Goal: Task Accomplishment & Management: Use online tool/utility

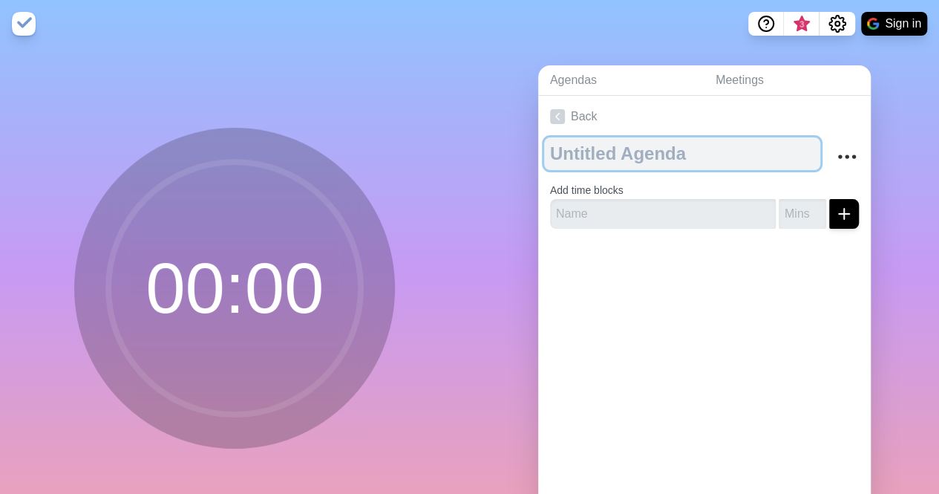
click at [615, 163] on textarea at bounding box center [682, 153] width 276 height 33
type textarea "Bio Break"
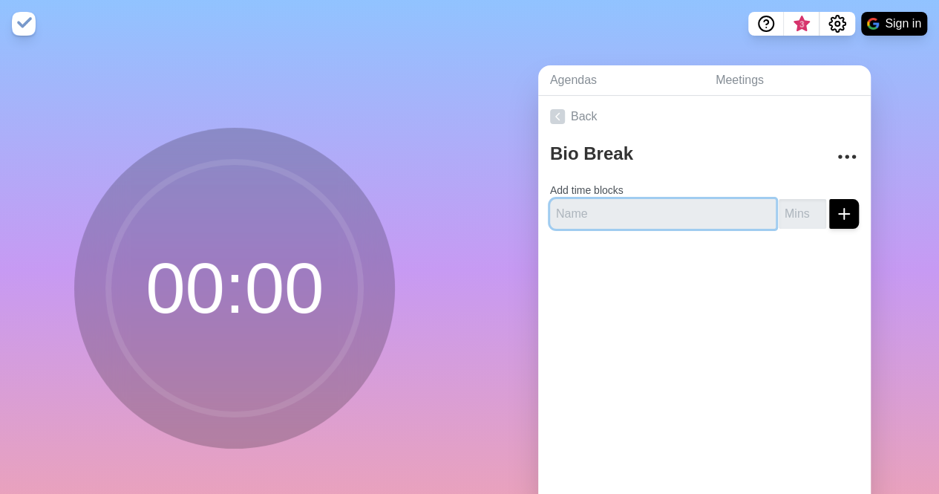
click at [670, 217] on input "text" at bounding box center [663, 214] width 226 height 30
type input "10"
click at [723, 291] on div at bounding box center [704, 270] width 333 height 59
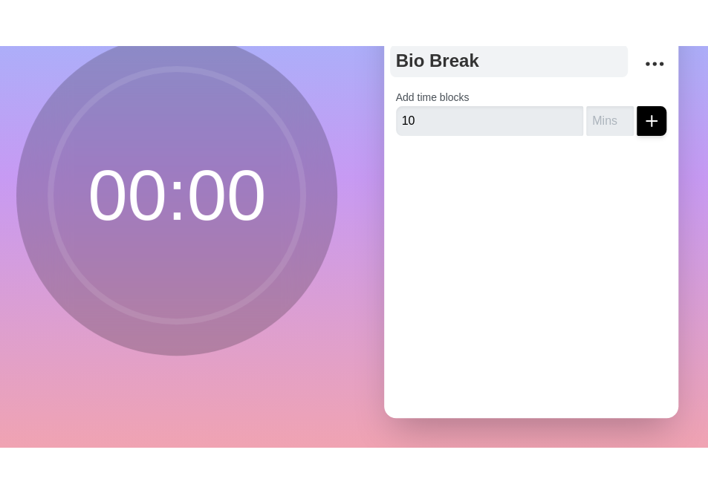
scroll to position [59, 0]
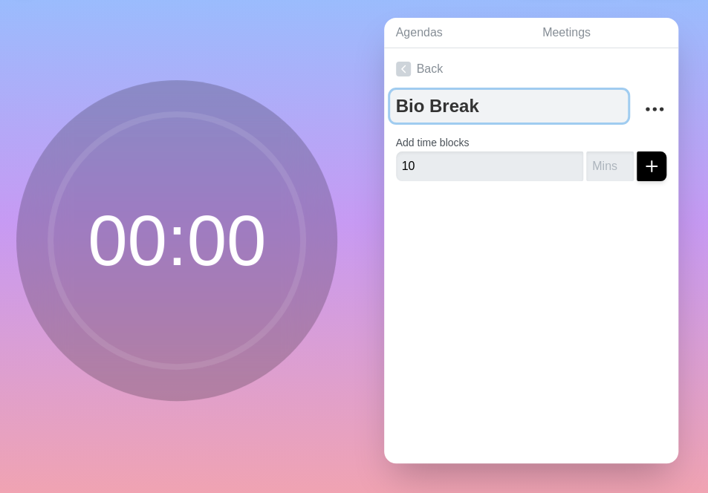
click at [492, 109] on textarea "Bio Break" at bounding box center [509, 106] width 238 height 33
paste textarea "Leadership Team Peer Review"
type textarea "Bio Break"
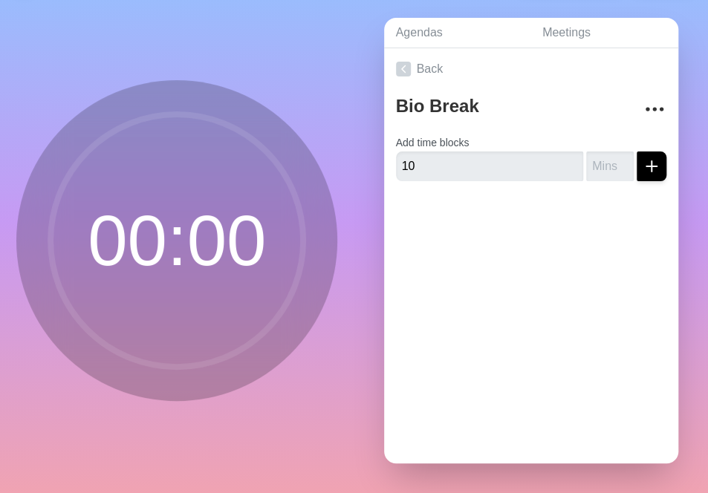
click at [230, 232] on circle at bounding box center [176, 240] width 252 height 252
click at [642, 160] on icon "submit" at bounding box center [651, 166] width 18 height 18
click at [481, 151] on input "10" at bounding box center [490, 166] width 188 height 30
click at [603, 160] on input "-1" at bounding box center [610, 166] width 48 height 30
click at [586, 158] on input "-1" at bounding box center [610, 166] width 48 height 30
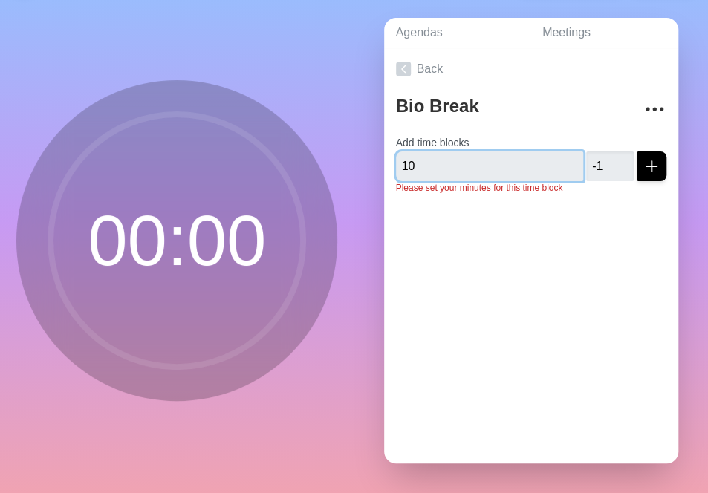
click at [457, 157] on input "10" at bounding box center [490, 166] width 188 height 30
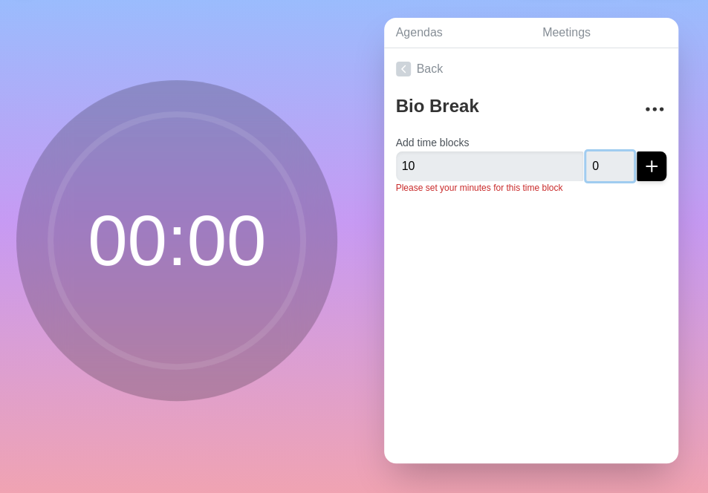
click at [602, 151] on input "0" at bounding box center [610, 166] width 48 height 30
click at [602, 151] on input "1" at bounding box center [610, 166] width 48 height 30
click at [602, 151] on input "2" at bounding box center [610, 166] width 48 height 30
click at [602, 151] on input "3" at bounding box center [610, 166] width 48 height 30
click at [602, 151] on input "4" at bounding box center [610, 166] width 48 height 30
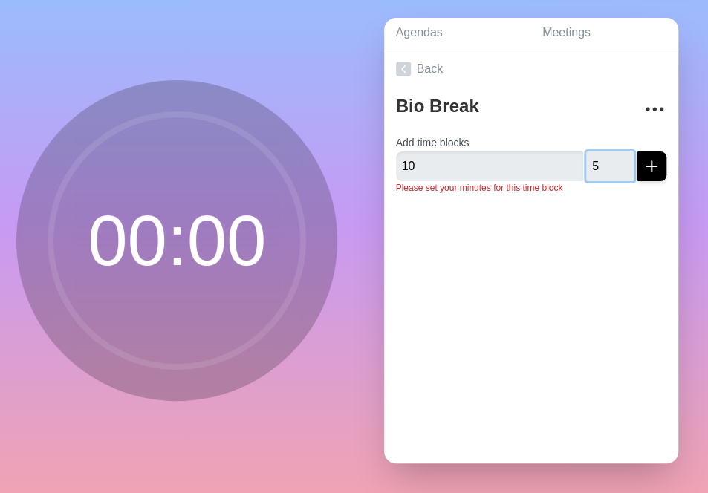
type input "5"
click at [602, 151] on input "5" at bounding box center [610, 166] width 48 height 30
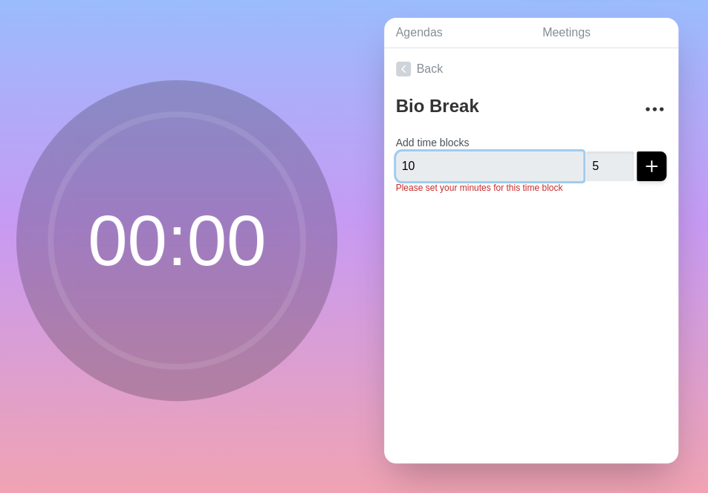
click at [462, 160] on input "10" at bounding box center [490, 166] width 188 height 30
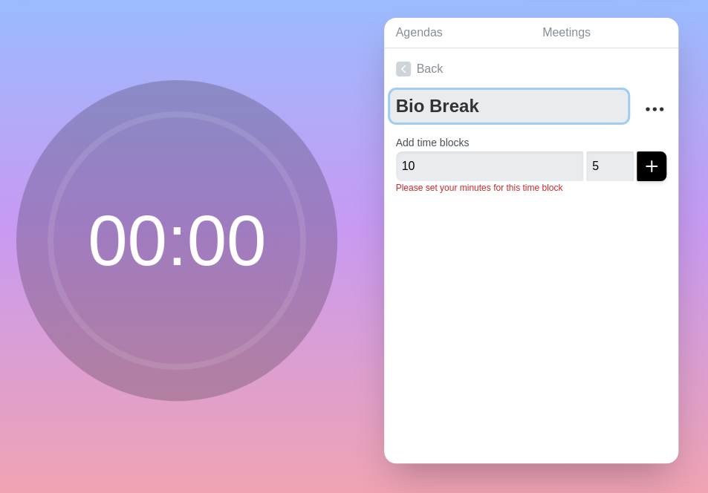
drag, startPoint x: 398, startPoint y: 93, endPoint x: 313, endPoint y: 86, distance: 84.9
click at [313, 86] on div "00 : 00 Agendas Meetings Back Bio Break Add time blocks 10 5 Please set your mi…" at bounding box center [354, 246] width 708 height 493
paste textarea "[URL][DOMAIN_NAME]"
drag, startPoint x: 529, startPoint y: 93, endPoint x: 342, endPoint y: 99, distance: 187.2
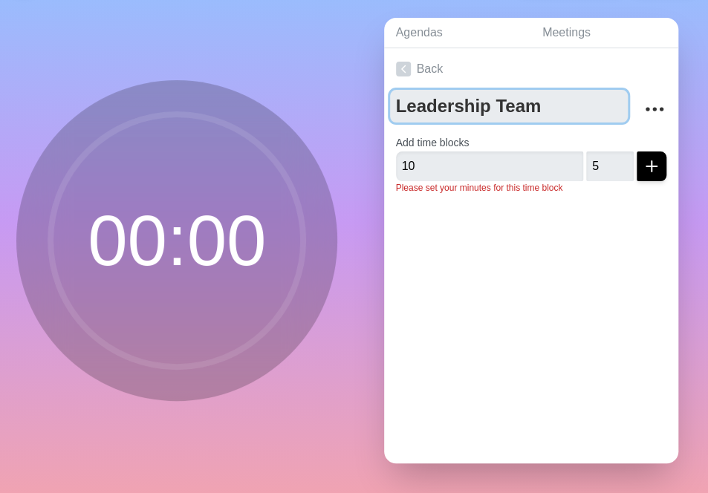
click at [342, 99] on div "00 : 00 Agendas Meetings Back Leadership Team Add time blocks 10 5 Please set y…" at bounding box center [354, 246] width 708 height 493
paste textarea "Peer Review"
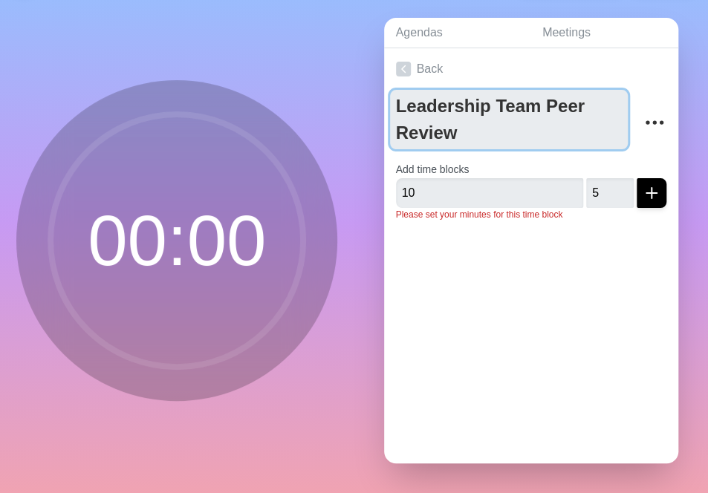
type textarea "Leadership Team Peer Review"
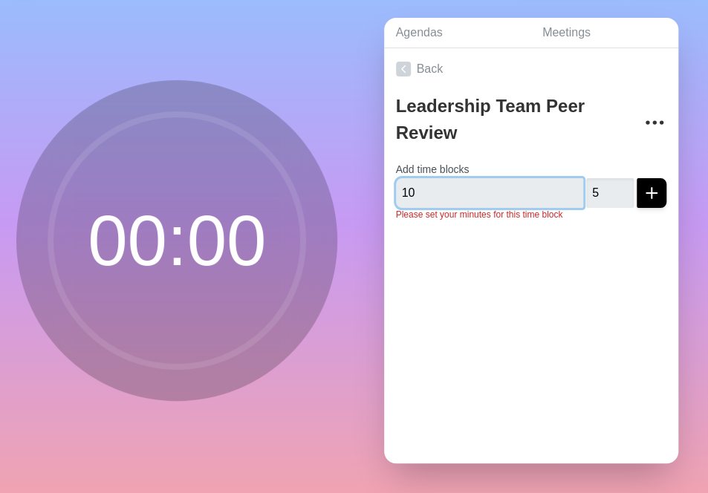
click at [493, 179] on input "10" at bounding box center [490, 193] width 188 height 30
type input "1"
type input "Bio break"
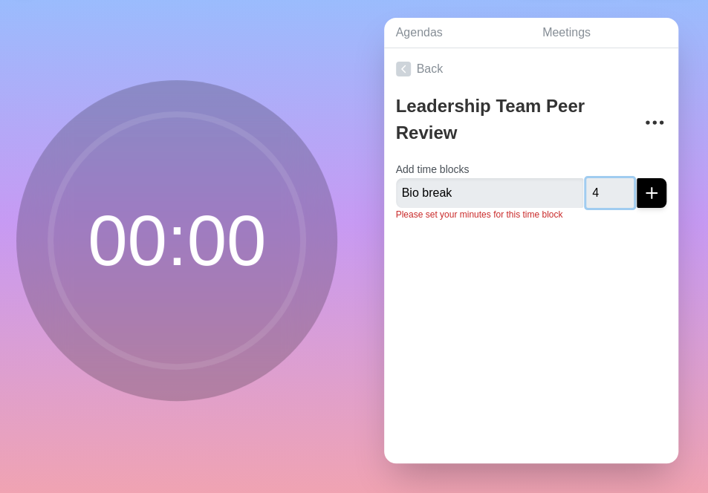
click at [597, 186] on input "4" at bounding box center [610, 193] width 48 height 30
click at [599, 178] on input "5" at bounding box center [610, 193] width 48 height 30
type input "6"
click at [599, 178] on input "6" at bounding box center [610, 193] width 48 height 30
click at [642, 185] on icon "submit" at bounding box center [651, 193] width 18 height 18
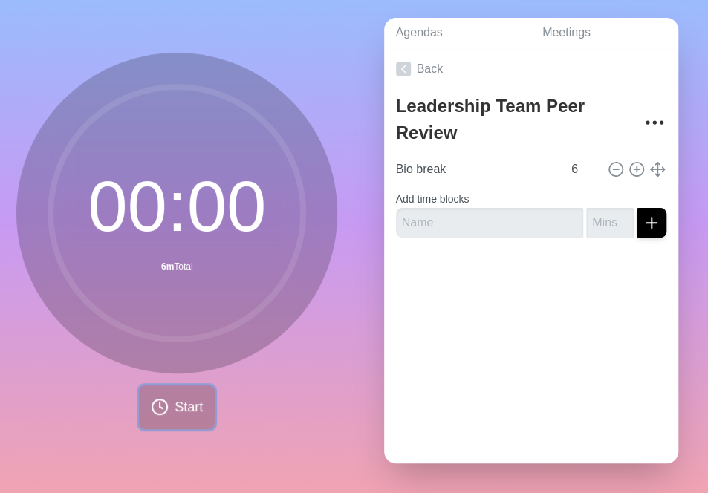
click at [190, 397] on span "Start" at bounding box center [189, 407] width 28 height 20
